Goal: Information Seeking & Learning: Learn about a topic

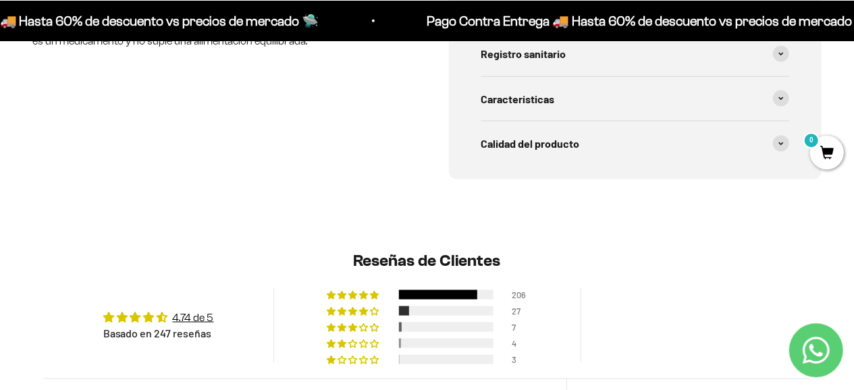
scroll to position [1053, 0]
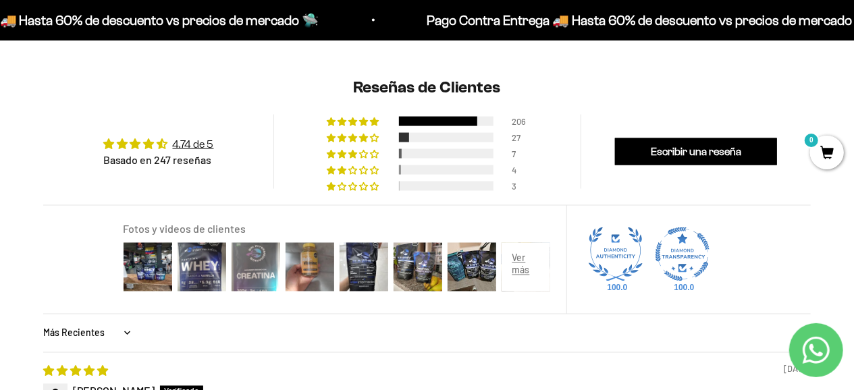
click at [258, 261] on img at bounding box center [256, 267] width 54 height 54
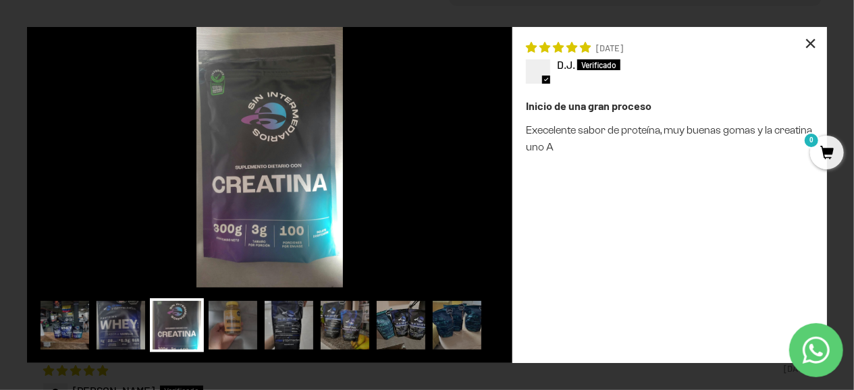
click at [816, 41] on div "×" at bounding box center [811, 43] width 32 height 32
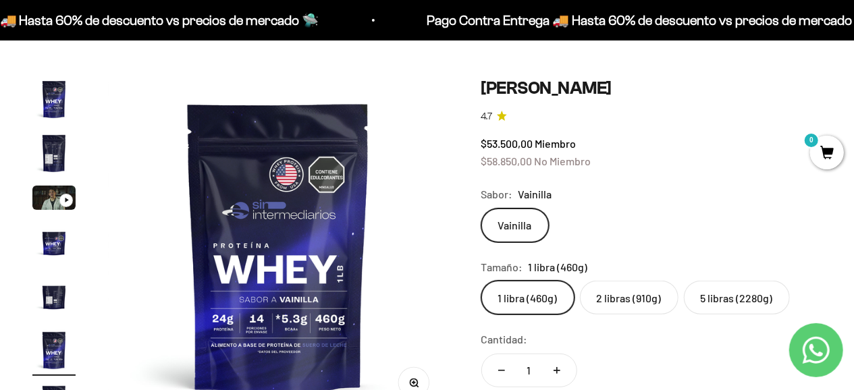
scroll to position [0, 0]
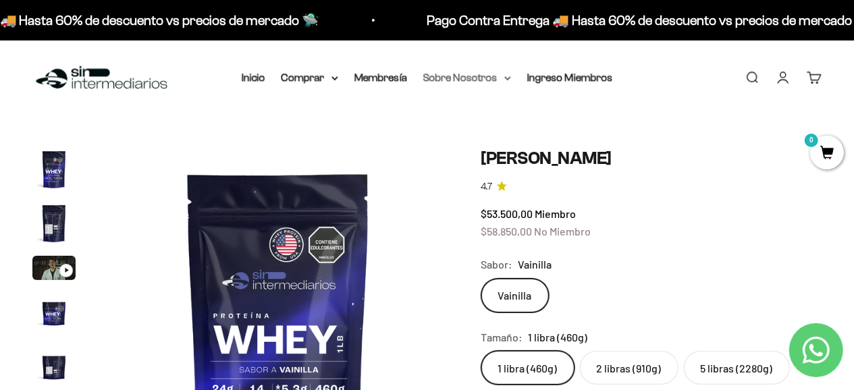
click at [500, 78] on summary "Sobre Nosotros" at bounding box center [467, 78] width 88 height 18
click at [326, 76] on summary "Comprar" at bounding box center [310, 78] width 57 height 18
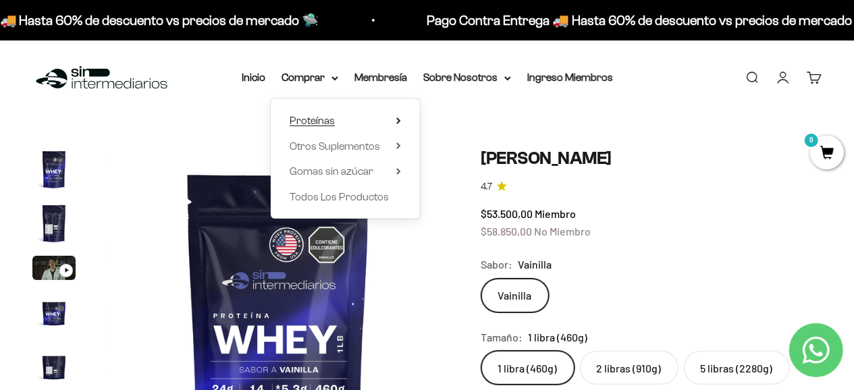
click at [359, 121] on summary "Proteínas" at bounding box center [345, 121] width 111 height 18
click at [352, 147] on span "Otros Suplementos" at bounding box center [335, 145] width 90 height 11
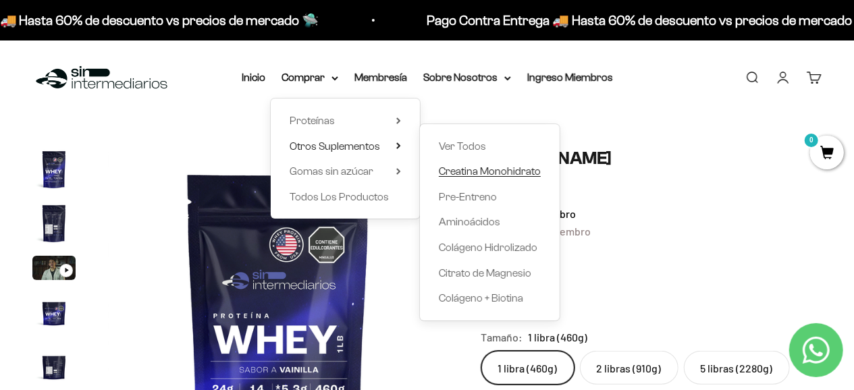
click at [490, 166] on span "Creatina Monohidrato" at bounding box center [490, 170] width 102 height 11
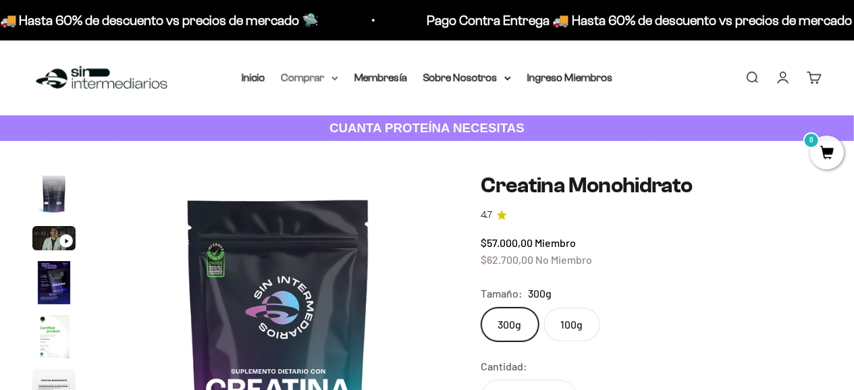
click at [308, 81] on summary "Comprar" at bounding box center [310, 78] width 57 height 18
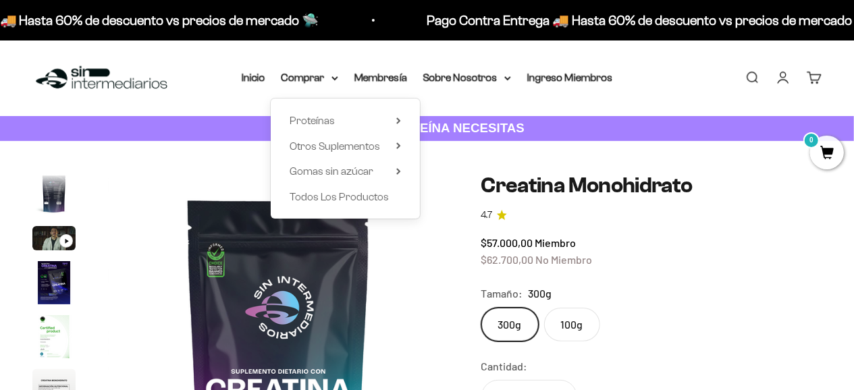
click at [249, 178] on img at bounding box center [278, 344] width 341 height 341
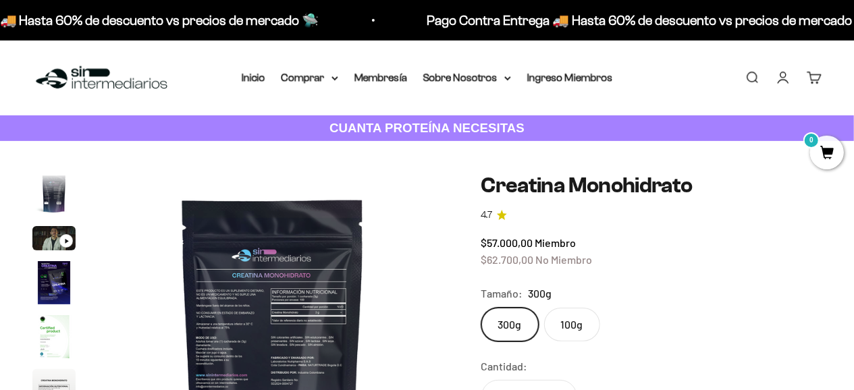
scroll to position [0, 2443]
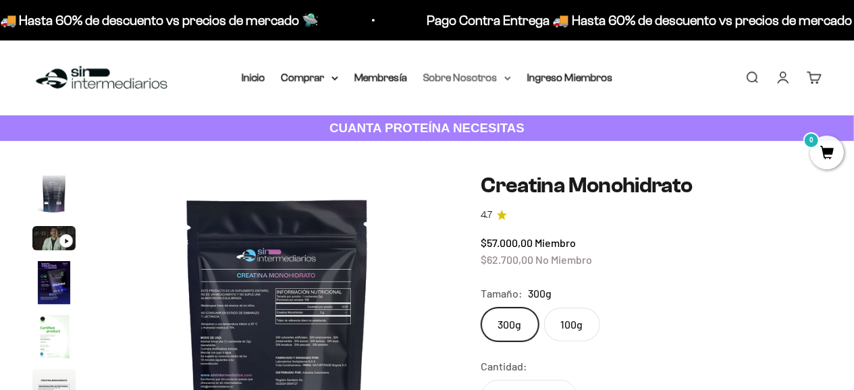
click at [510, 80] on icon at bounding box center [507, 78] width 5 height 3
click at [250, 74] on link "Inicio" at bounding box center [254, 77] width 24 height 11
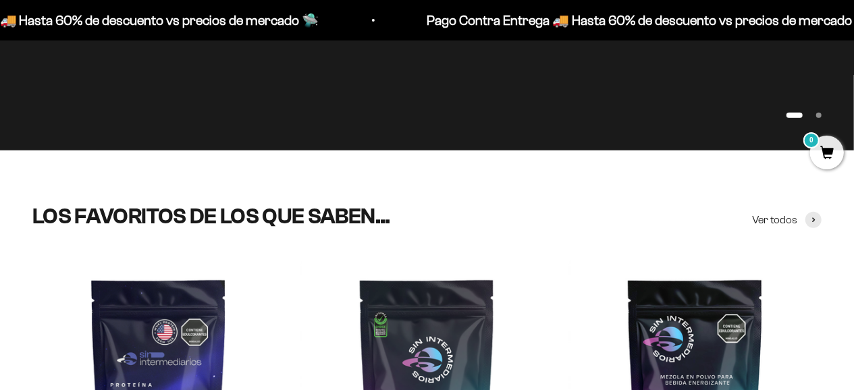
scroll to position [421, 0]
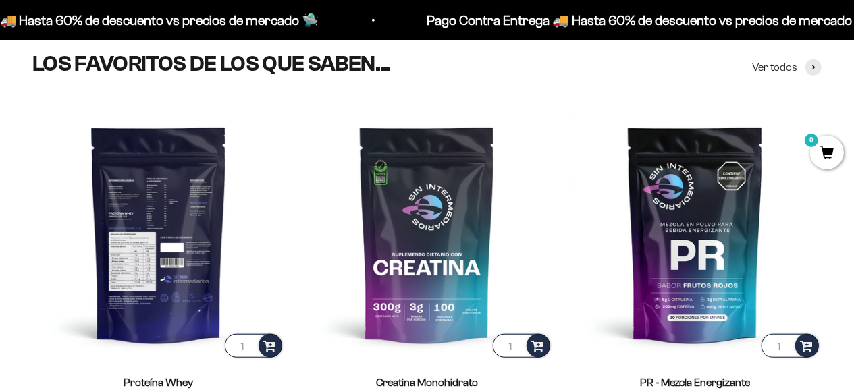
click at [165, 196] on img at bounding box center [158, 234] width 253 height 253
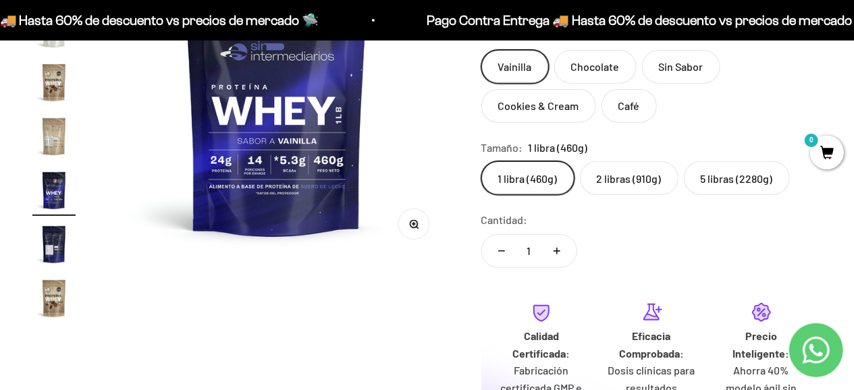
scroll to position [128, 0]
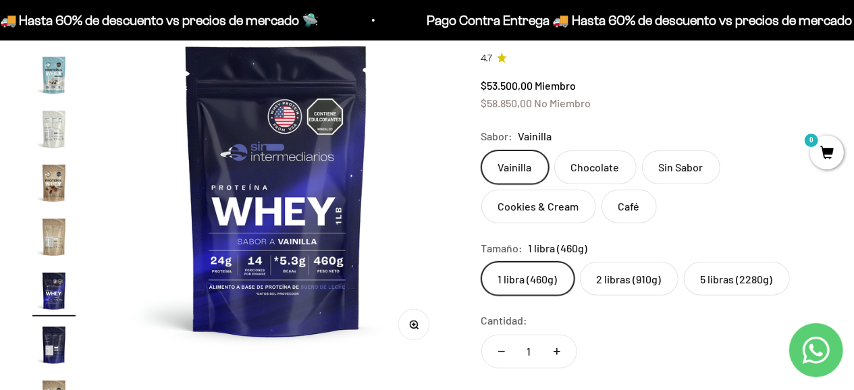
click at [297, 178] on img at bounding box center [276, 190] width 341 height 341
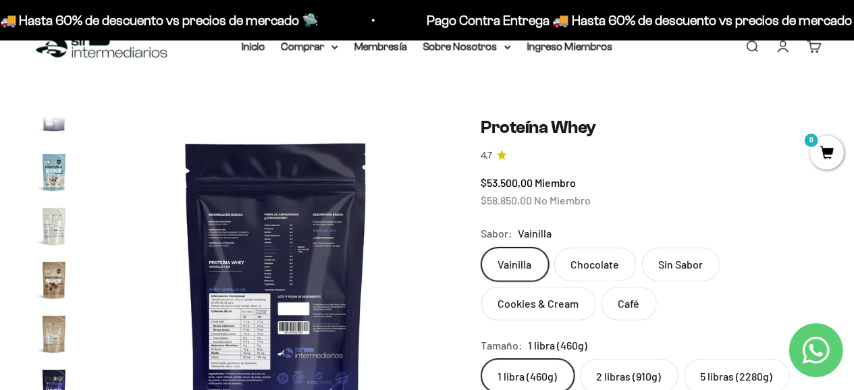
scroll to position [0, 0]
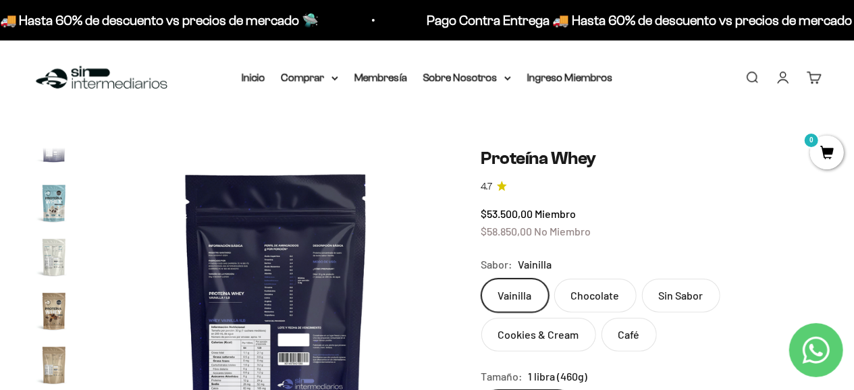
click at [297, 178] on img at bounding box center [276, 318] width 341 height 341
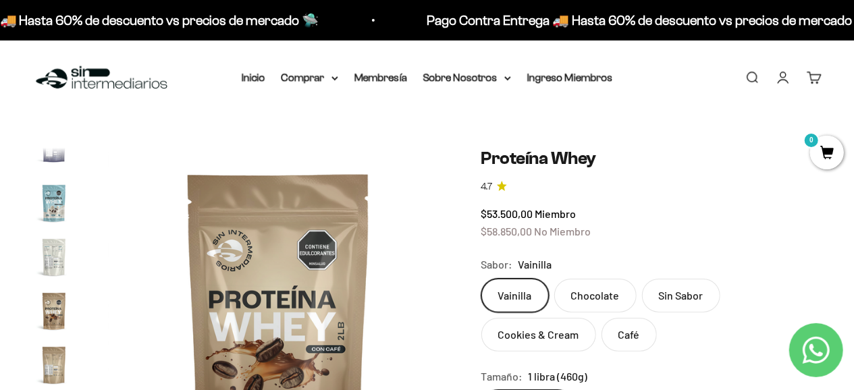
click at [207, 249] on img at bounding box center [278, 318] width 341 height 341
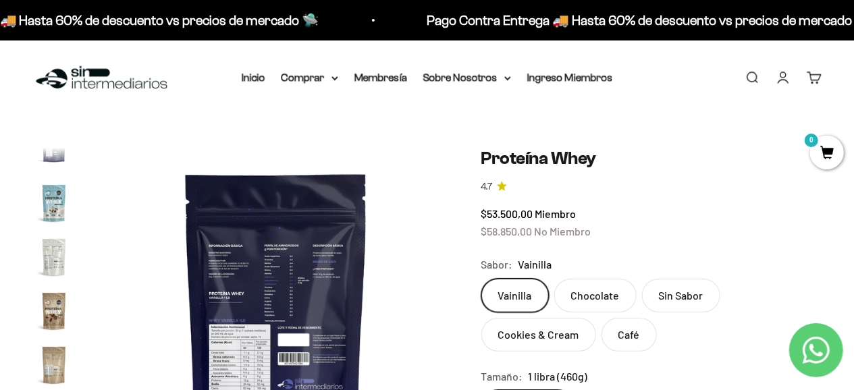
scroll to position [0, 6281]
click at [411, 302] on img at bounding box center [276, 318] width 341 height 341
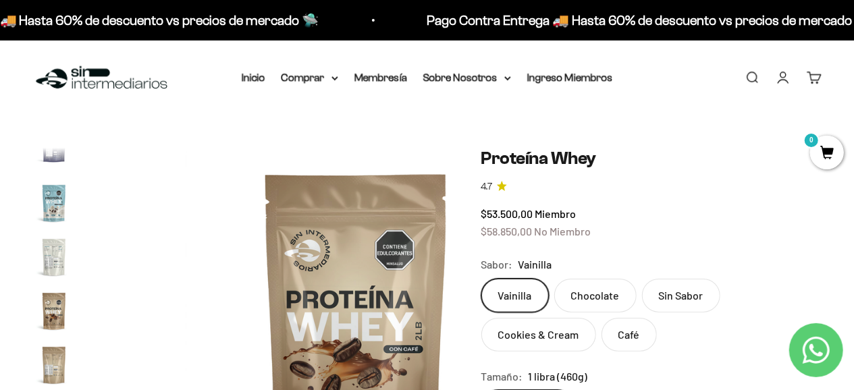
click at [411, 302] on img at bounding box center [356, 318] width 341 height 341
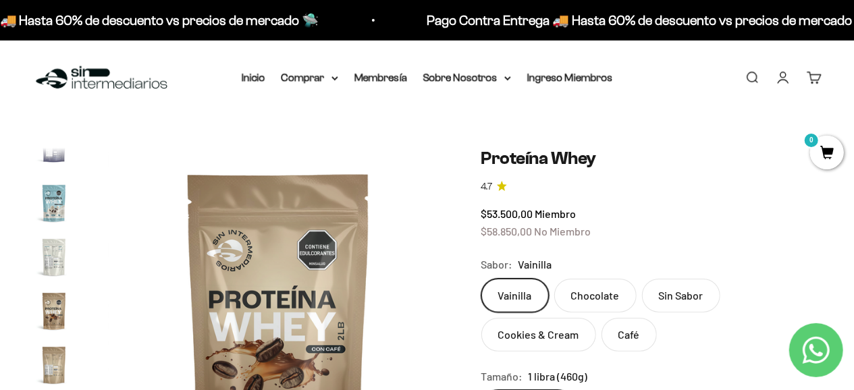
click at [411, 302] on img at bounding box center [278, 318] width 341 height 341
click at [158, 283] on img at bounding box center [278, 318] width 341 height 341
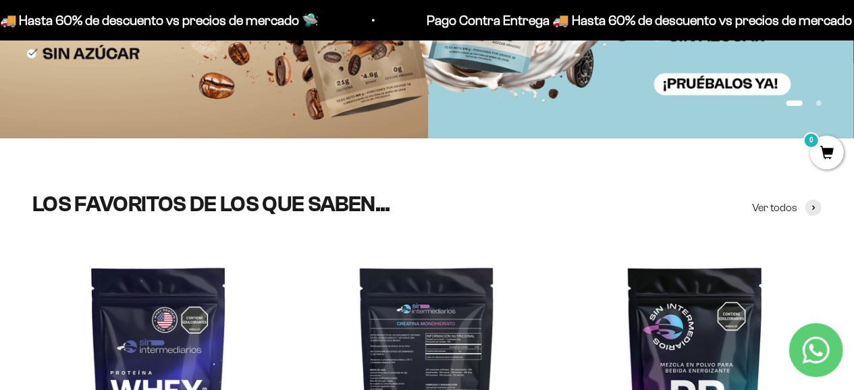
scroll to position [421, 0]
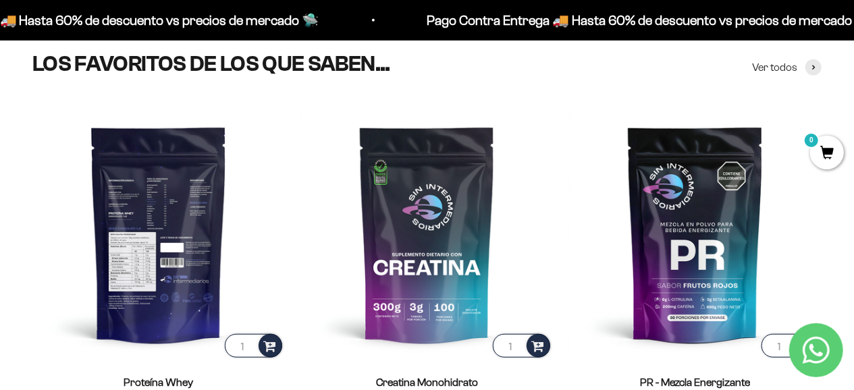
click at [192, 213] on img at bounding box center [158, 234] width 253 height 253
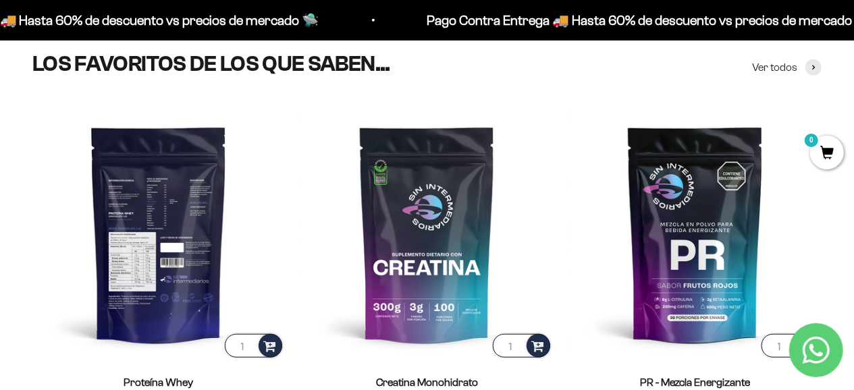
click at [192, 213] on img at bounding box center [158, 234] width 253 height 253
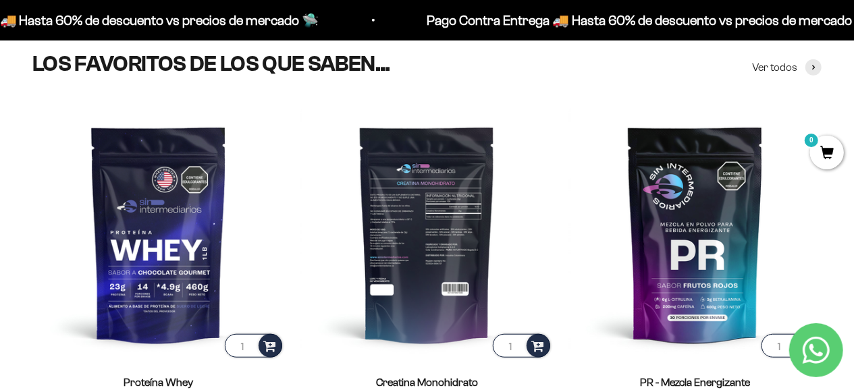
click at [431, 226] on img at bounding box center [427, 234] width 253 height 253
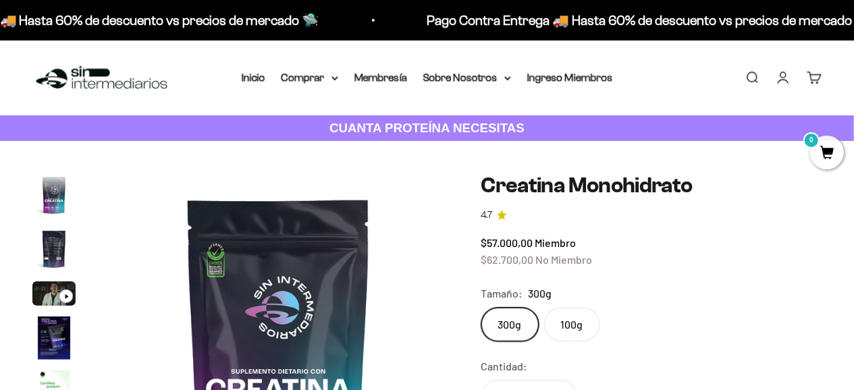
scroll to position [55, 0]
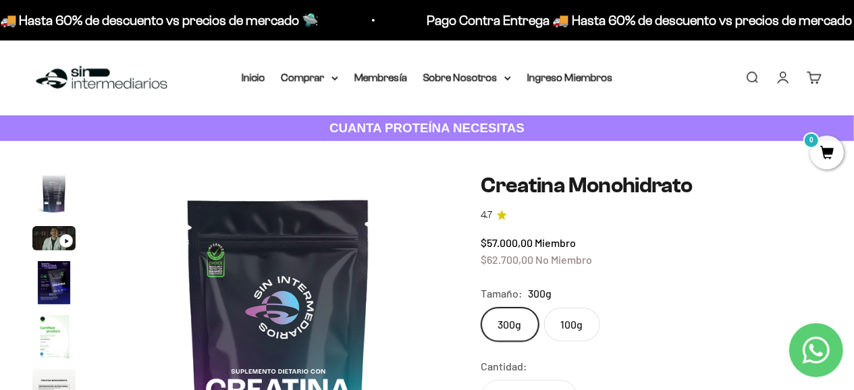
click at [284, 304] on img at bounding box center [278, 344] width 341 height 341
click at [331, 302] on img at bounding box center [278, 344] width 341 height 341
click at [259, 354] on img at bounding box center [278, 344] width 341 height 341
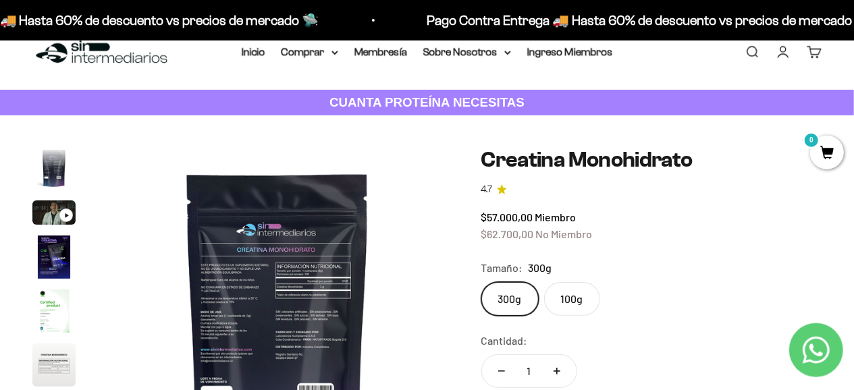
scroll to position [0, 0]
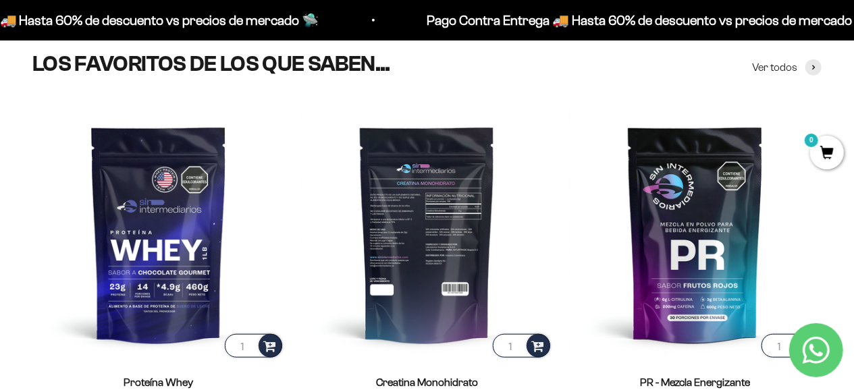
scroll to position [421, 0]
click at [445, 233] on img at bounding box center [427, 234] width 253 height 253
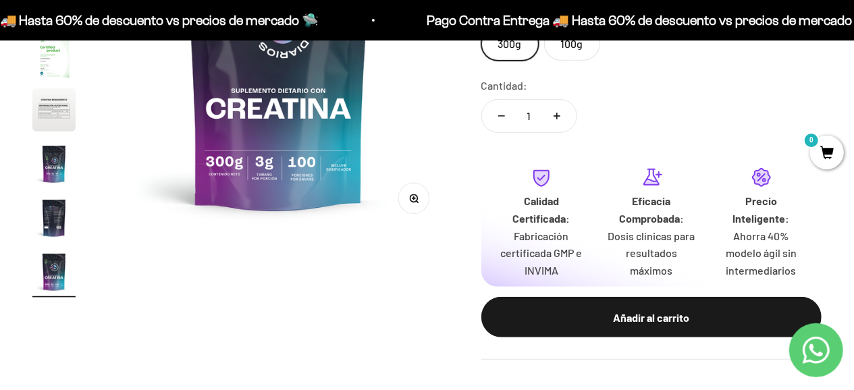
scroll to position [267, 0]
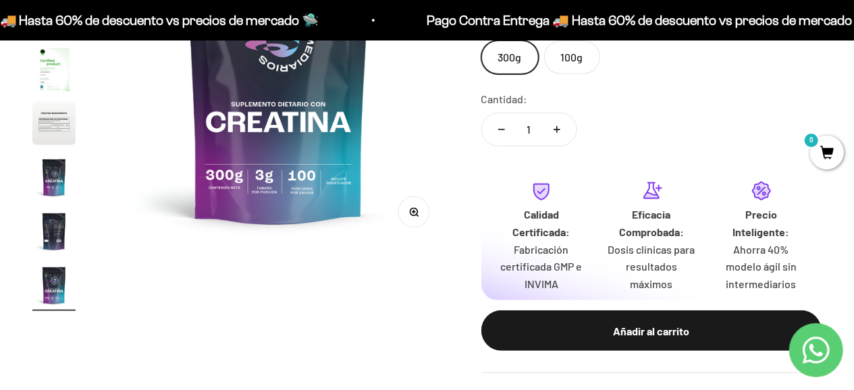
click at [47, 172] on img "Ir al artículo 7" at bounding box center [53, 177] width 43 height 43
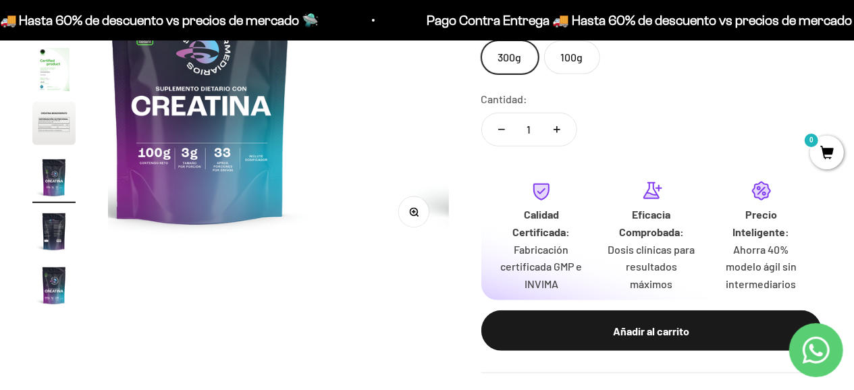
scroll to position [277, 0]
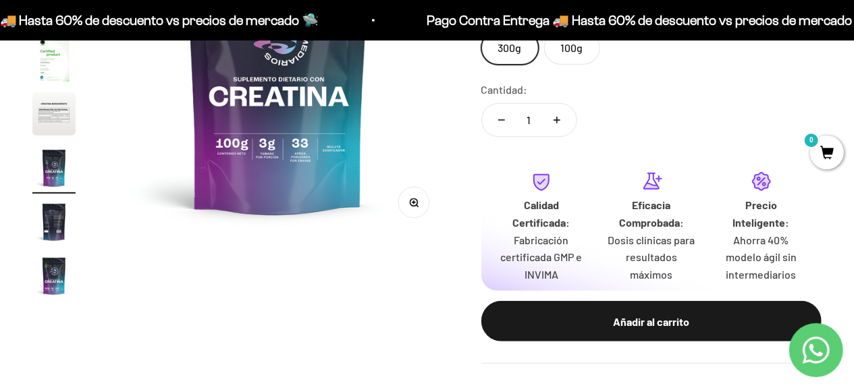
click at [61, 125] on img "Ir al artículo 6" at bounding box center [53, 114] width 43 height 43
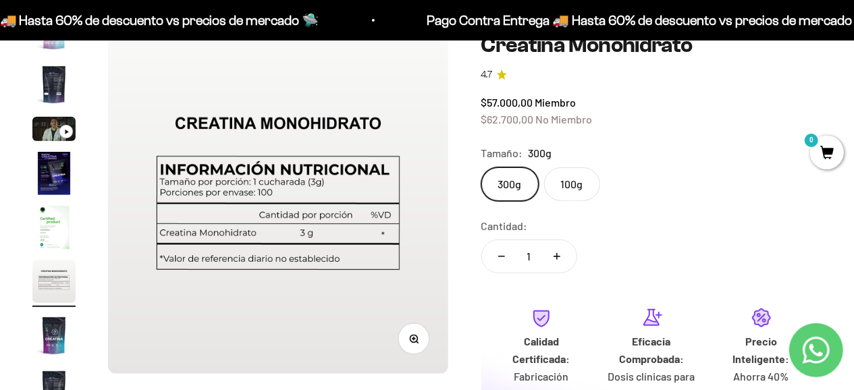
scroll to position [292, 0]
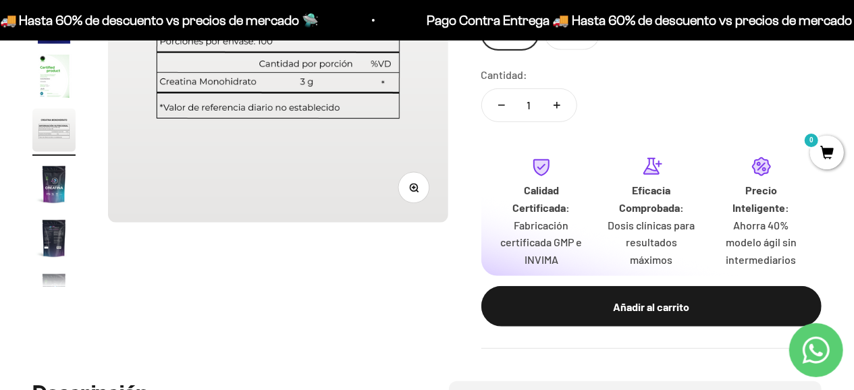
click at [55, 91] on img "Ir al artículo 5" at bounding box center [53, 76] width 43 height 43
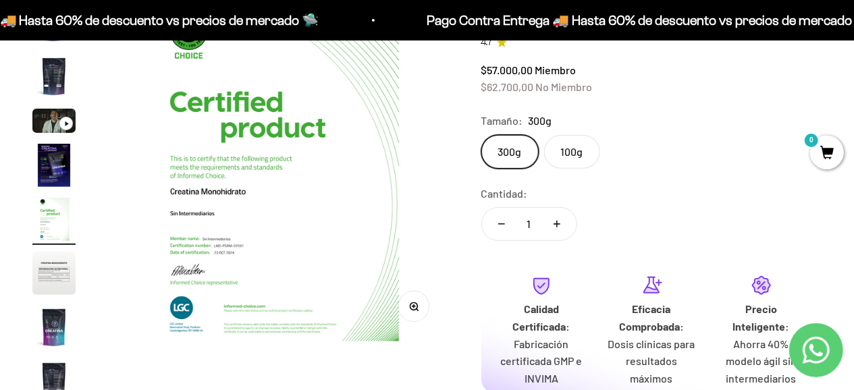
scroll to position [0, 0]
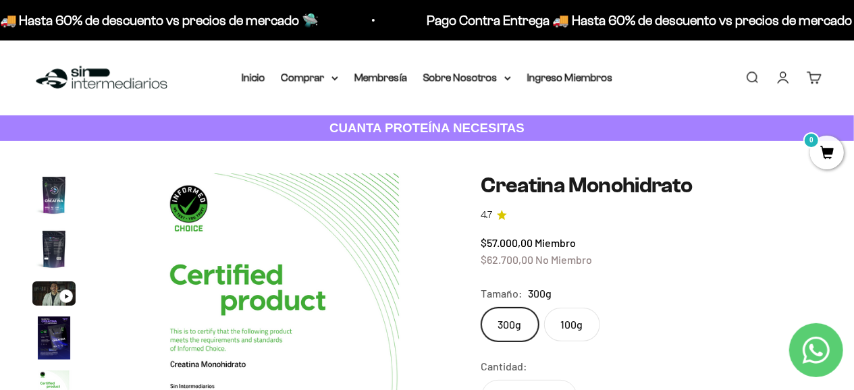
click at [44, 344] on img "Ir al artículo 4" at bounding box center [53, 338] width 43 height 43
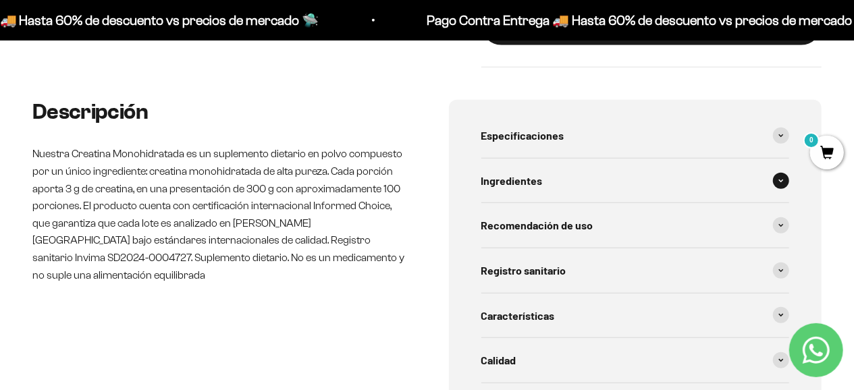
click at [517, 172] on span "Ingredientes" at bounding box center [511, 181] width 61 height 18
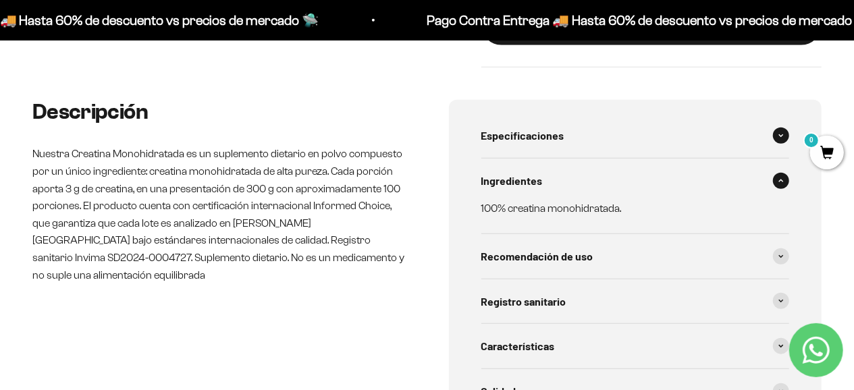
click at [529, 136] on span "Especificaciones" at bounding box center [522, 136] width 83 height 18
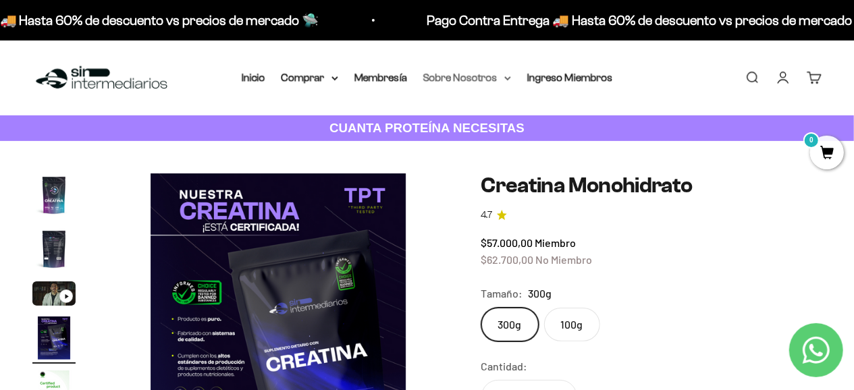
click at [509, 75] on summary "Sobre Nosotros" at bounding box center [467, 78] width 88 height 18
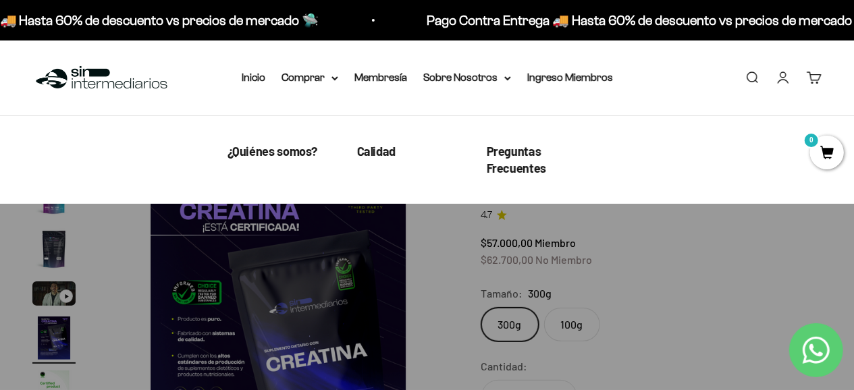
click at [246, 88] on div "Menú Buscar Inicio Comprar Proteínas Ver Todos Whey Iso Vegan Pancakes Pre-Entr…" at bounding box center [427, 78] width 854 height 75
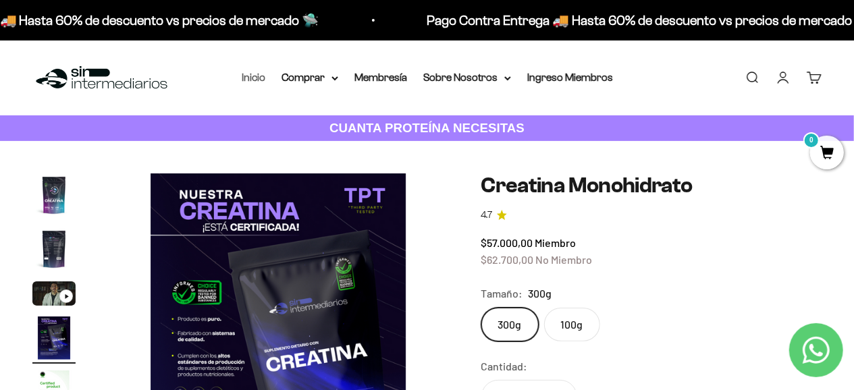
click at [248, 80] on link "Inicio" at bounding box center [254, 77] width 24 height 11
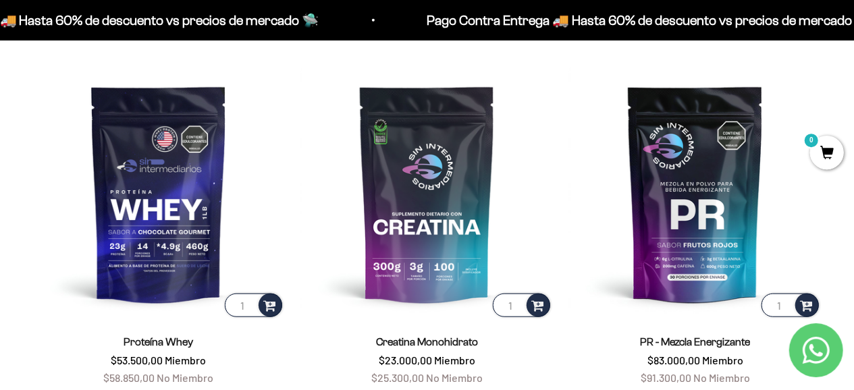
scroll to position [492, 0]
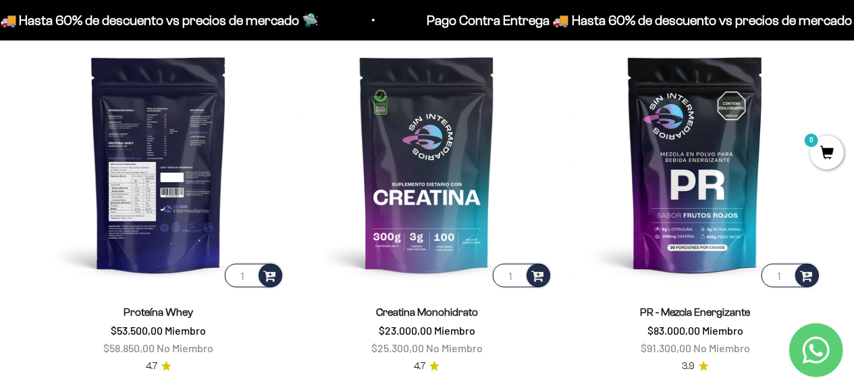
click at [185, 164] on img at bounding box center [158, 164] width 253 height 253
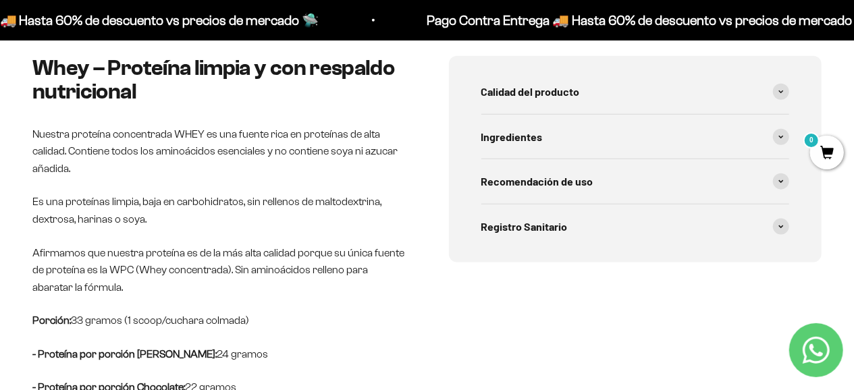
scroll to position [676, 0]
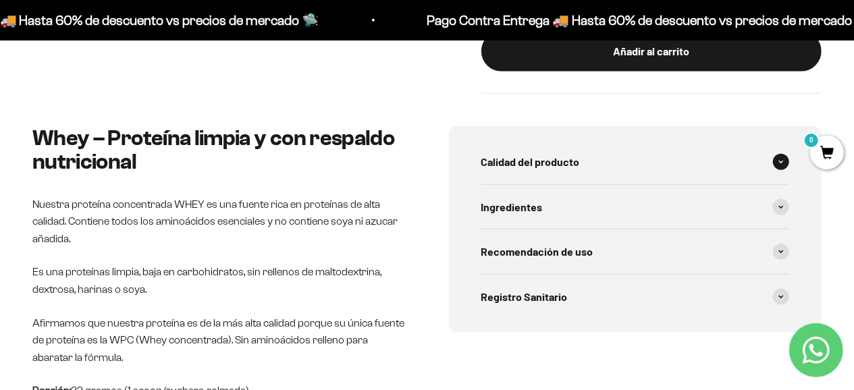
click at [572, 157] on span "Calidad del producto" at bounding box center [530, 162] width 99 height 18
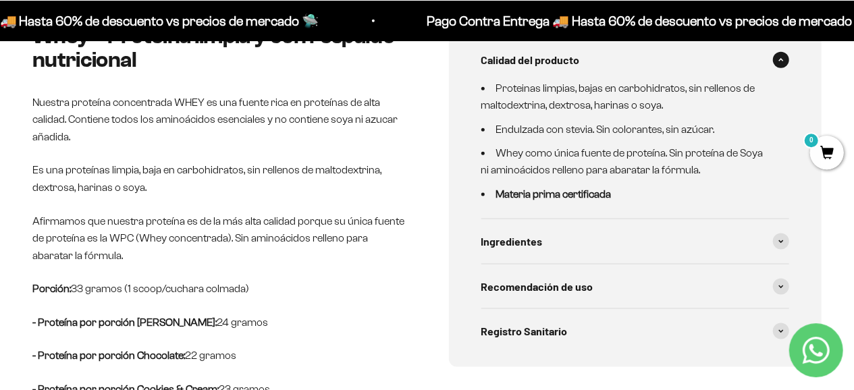
scroll to position [816, 0]
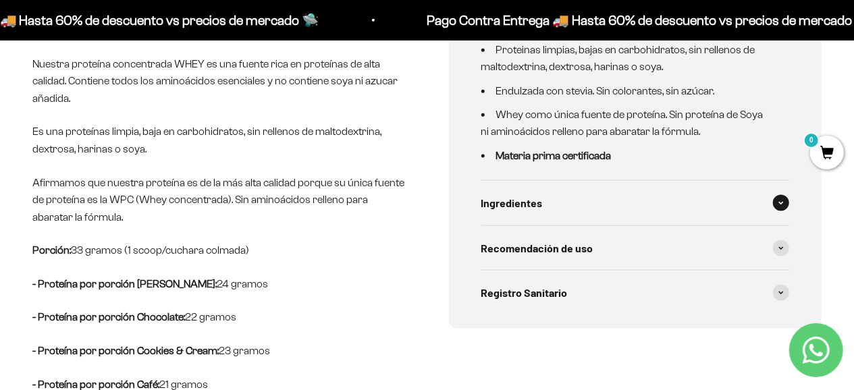
click at [538, 209] on div "Ingredientes" at bounding box center [635, 203] width 309 height 45
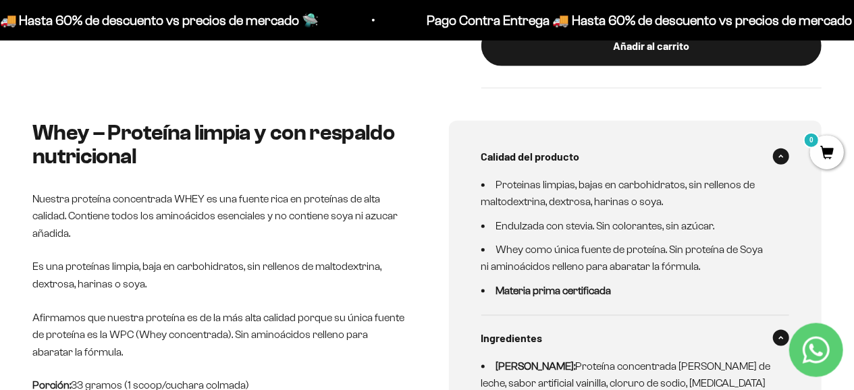
scroll to position [773, 0]
